Goal: Transaction & Acquisition: Purchase product/service

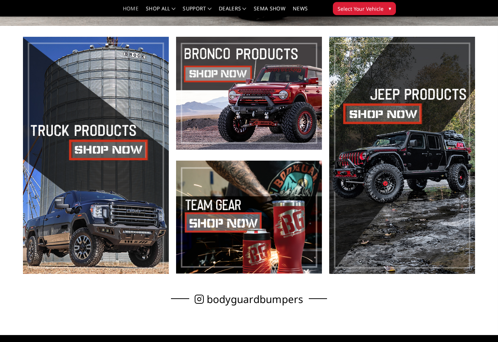
scroll to position [230, 0]
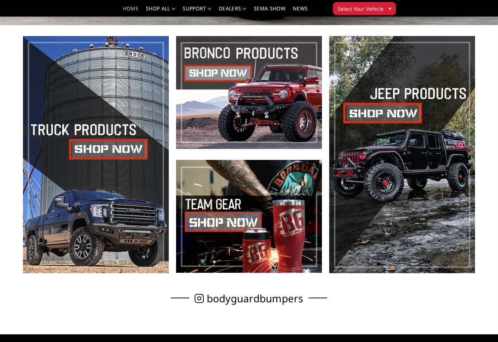
click at [66, 132] on span at bounding box center [96, 154] width 146 height 237
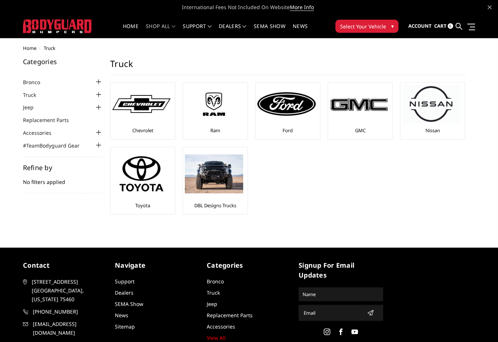
click at [290, 111] on img at bounding box center [286, 103] width 58 height 23
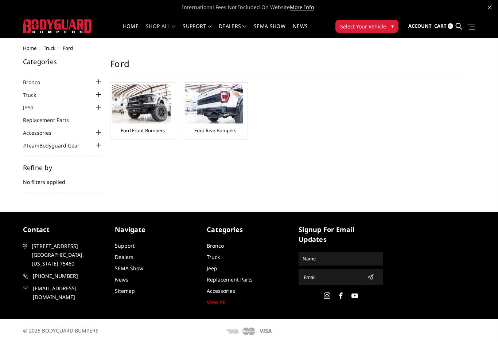
click at [141, 100] on img at bounding box center [141, 104] width 58 height 39
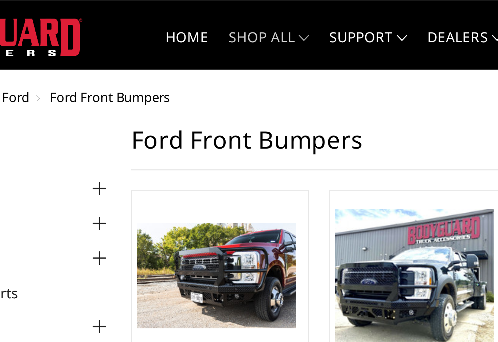
scroll to position [12, 0]
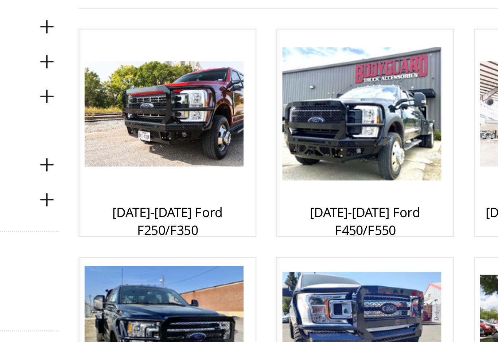
click at [112, 61] on img at bounding box center [141, 80] width 58 height 39
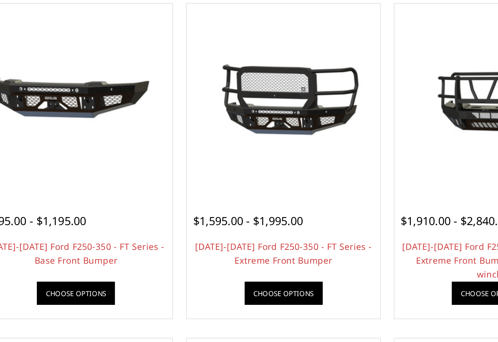
click at [233, 110] on img at bounding box center [287, 146] width 109 height 73
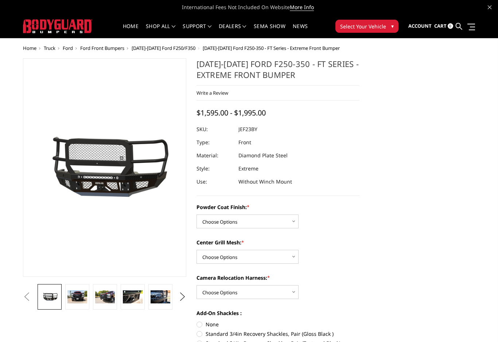
click at [73, 299] on img at bounding box center [77, 296] width 20 height 13
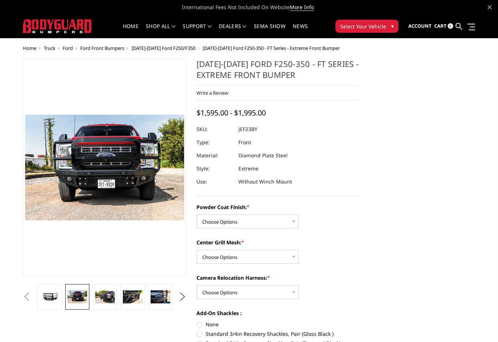
click at [104, 297] on img at bounding box center [105, 296] width 20 height 13
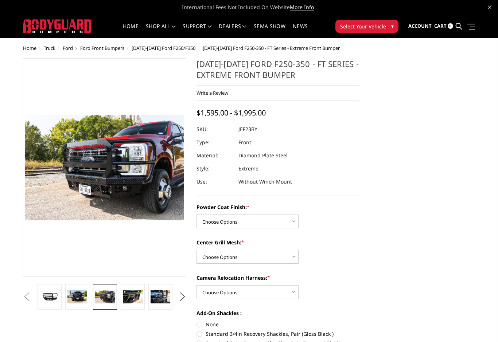
click at [136, 295] on img at bounding box center [133, 296] width 20 height 13
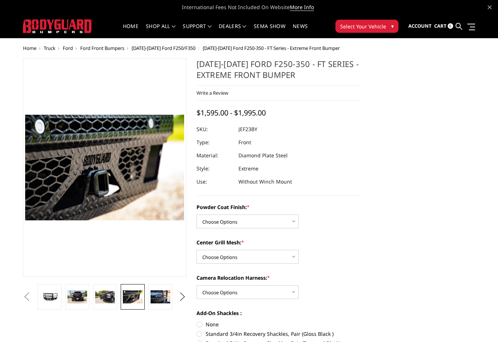
click at [164, 295] on img at bounding box center [161, 296] width 20 height 13
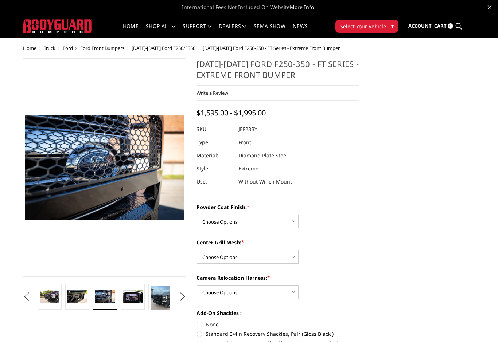
click at [137, 299] on img at bounding box center [133, 296] width 20 height 13
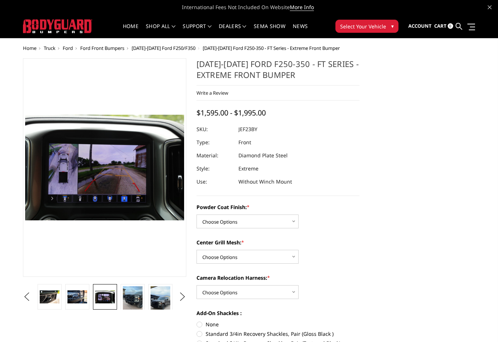
click at [138, 295] on img at bounding box center [133, 299] width 20 height 26
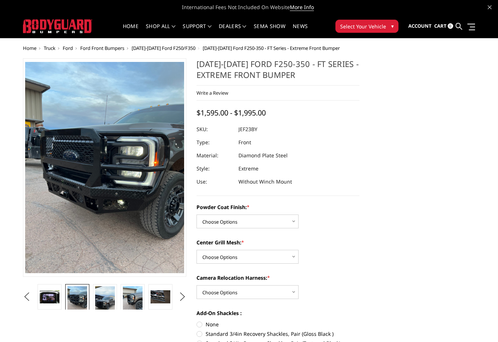
click at [111, 297] on img at bounding box center [105, 303] width 20 height 35
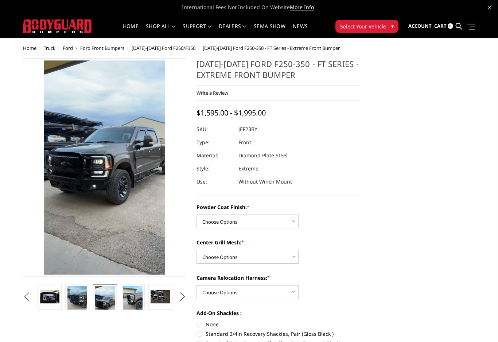
click at [137, 295] on img at bounding box center [133, 299] width 20 height 26
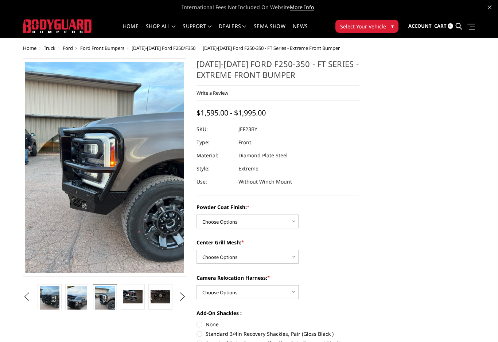
click at [137, 297] on img at bounding box center [133, 296] width 20 height 13
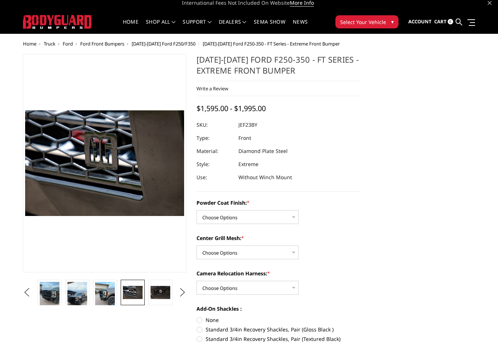
scroll to position [8, 0]
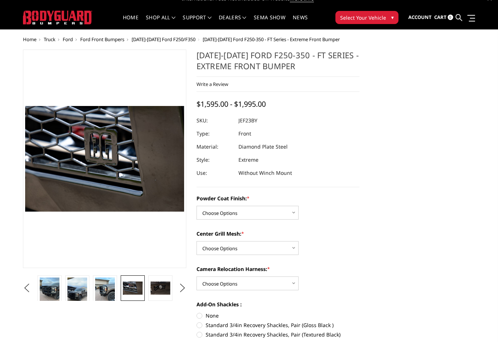
click at [166, 290] on img at bounding box center [161, 288] width 20 height 13
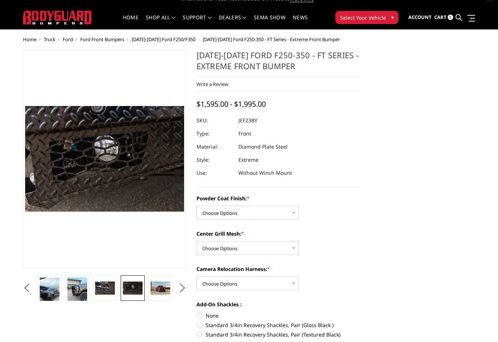
click at [164, 287] on img at bounding box center [161, 288] width 20 height 13
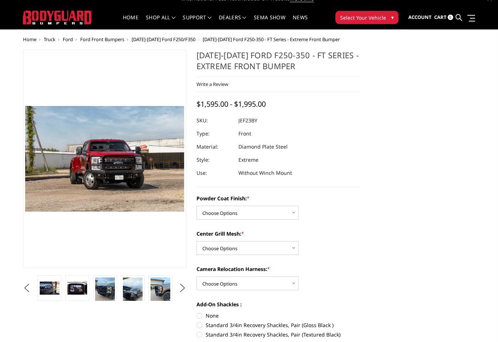
click at [79, 288] on img at bounding box center [77, 288] width 20 height 13
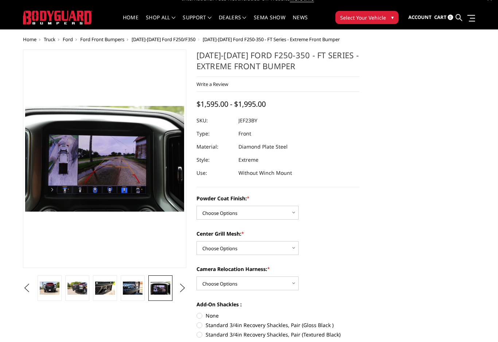
click at [75, 289] on img at bounding box center [77, 288] width 20 height 13
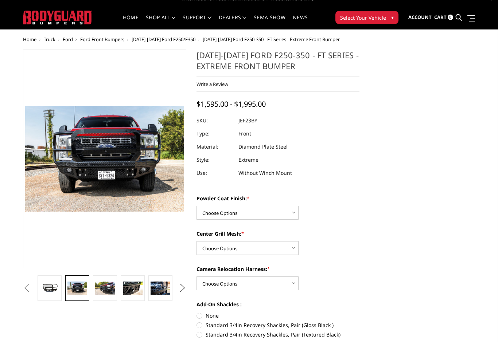
click at [32, 290] on button "Previous" at bounding box center [26, 288] width 11 height 11
click at [32, 286] on button "Previous" at bounding box center [26, 288] width 11 height 11
click at [32, 293] on button "Previous" at bounding box center [26, 288] width 11 height 11
click at [32, 289] on button "Previous" at bounding box center [26, 288] width 11 height 11
click at [32, 290] on button "Previous" at bounding box center [26, 288] width 11 height 11
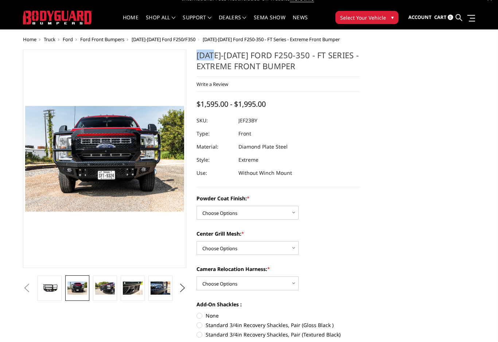
click at [32, 285] on button "Previous" at bounding box center [26, 288] width 11 height 11
click at [32, 290] on button "Previous" at bounding box center [26, 288] width 11 height 11
click at [106, 292] on img at bounding box center [105, 288] width 20 height 13
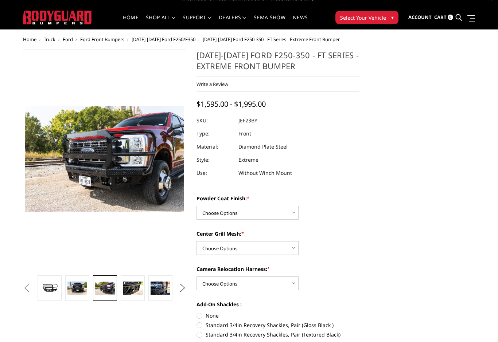
click at [32, 288] on button "Previous" at bounding box center [26, 288] width 11 height 11
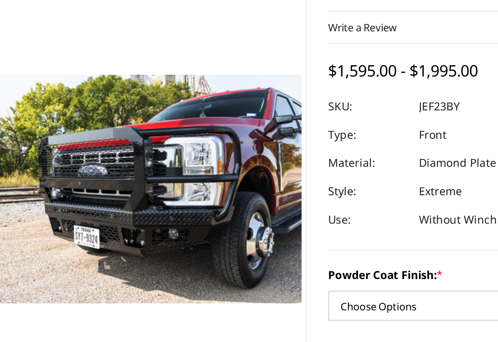
scroll to position [0, 0]
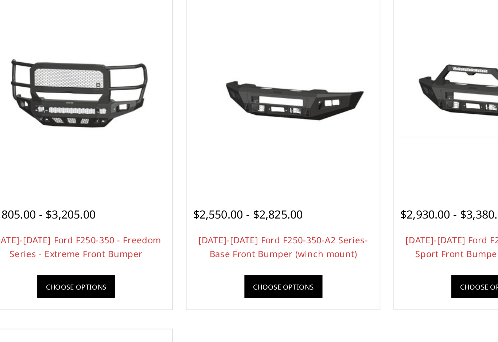
scroll to position [354, 0]
